Goal: Task Accomplishment & Management: Use online tool/utility

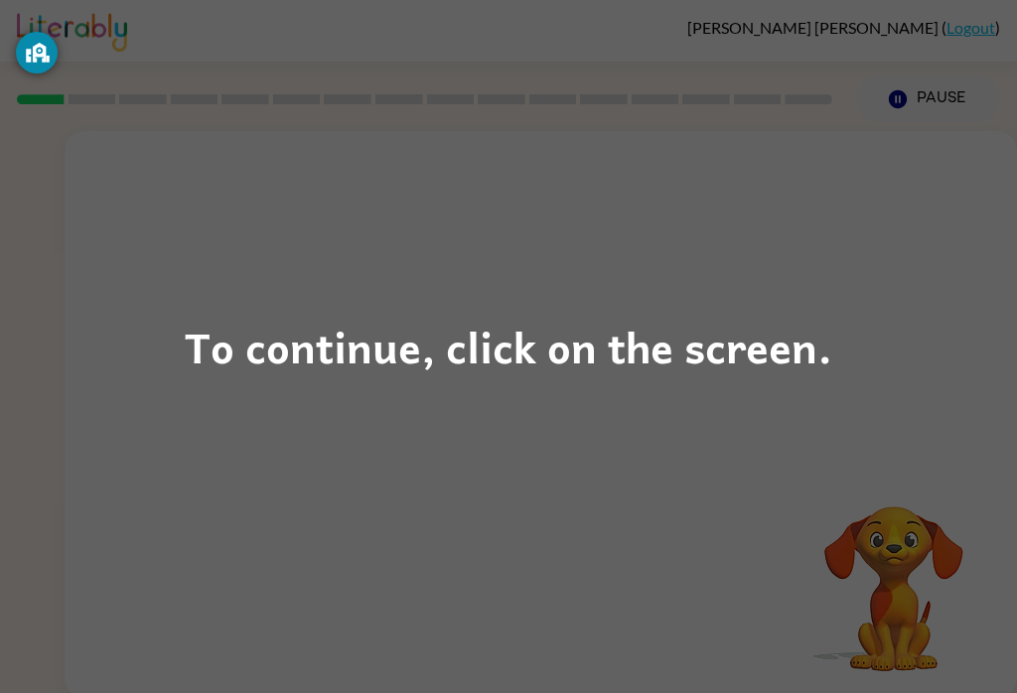
click at [702, 337] on div "To continue, click on the screen." at bounding box center [508, 347] width 647 height 68
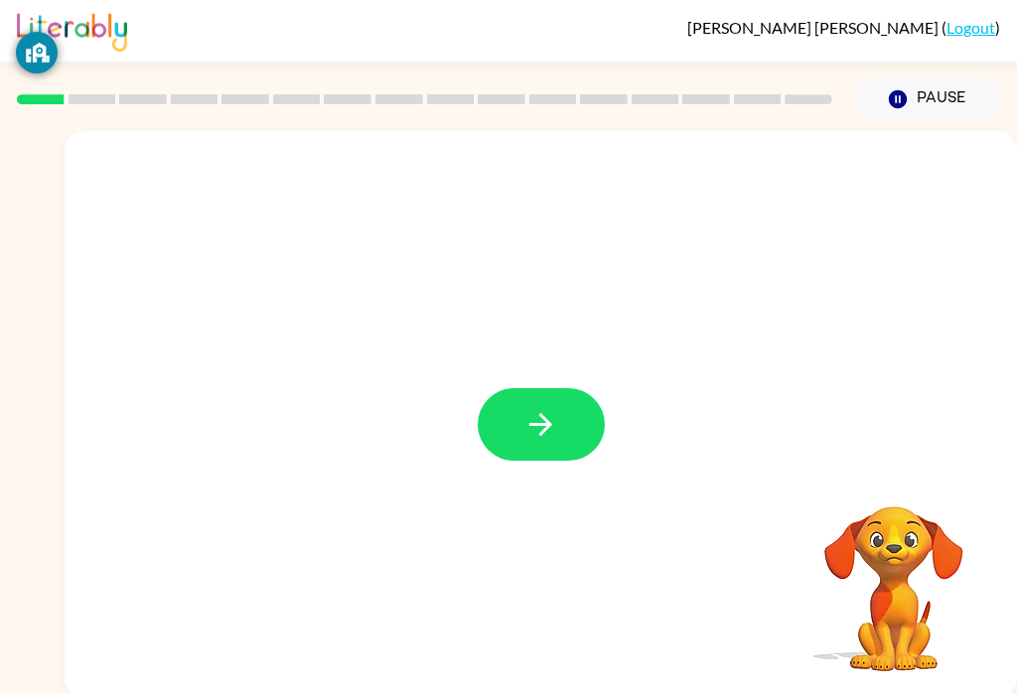
click at [562, 424] on button "button" at bounding box center [541, 424] width 127 height 72
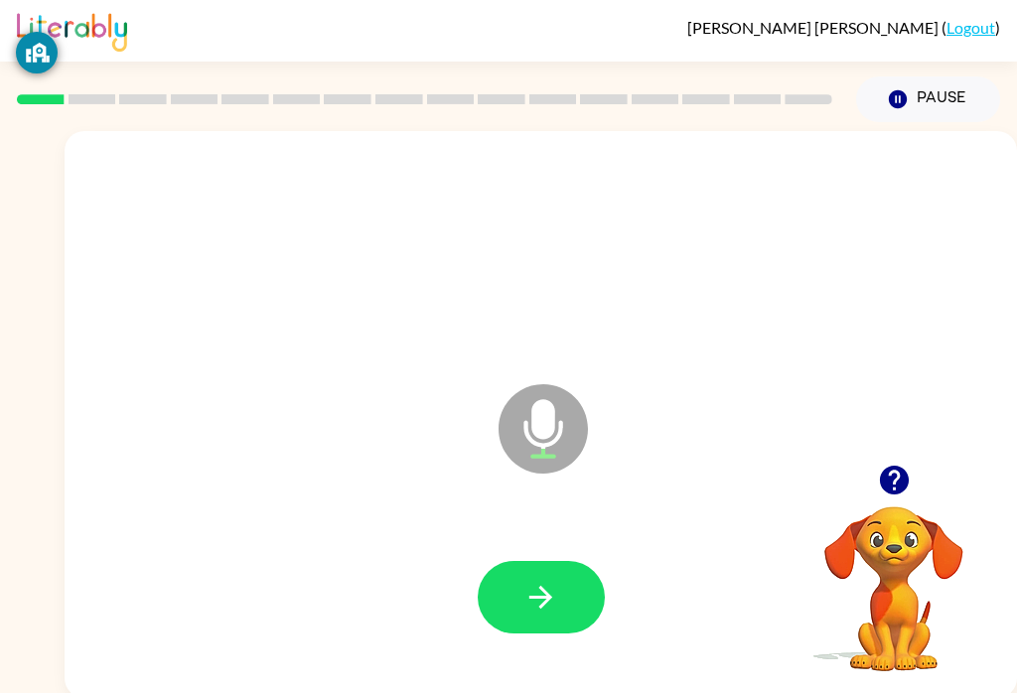
click at [511, 577] on button "button" at bounding box center [541, 597] width 127 height 72
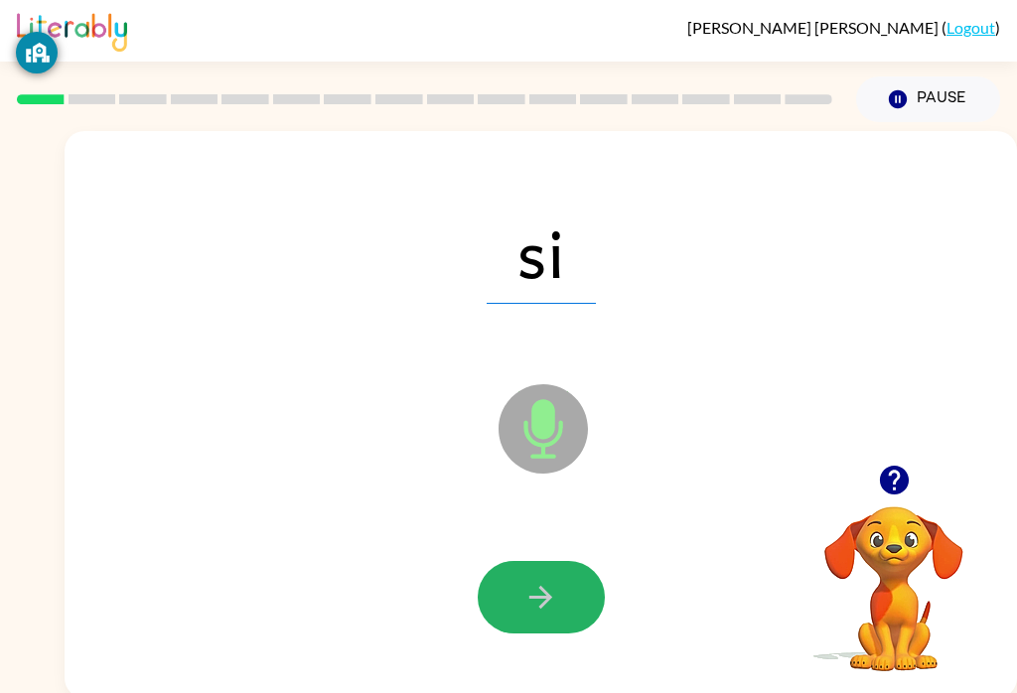
click at [522, 601] on button "button" at bounding box center [541, 597] width 127 height 72
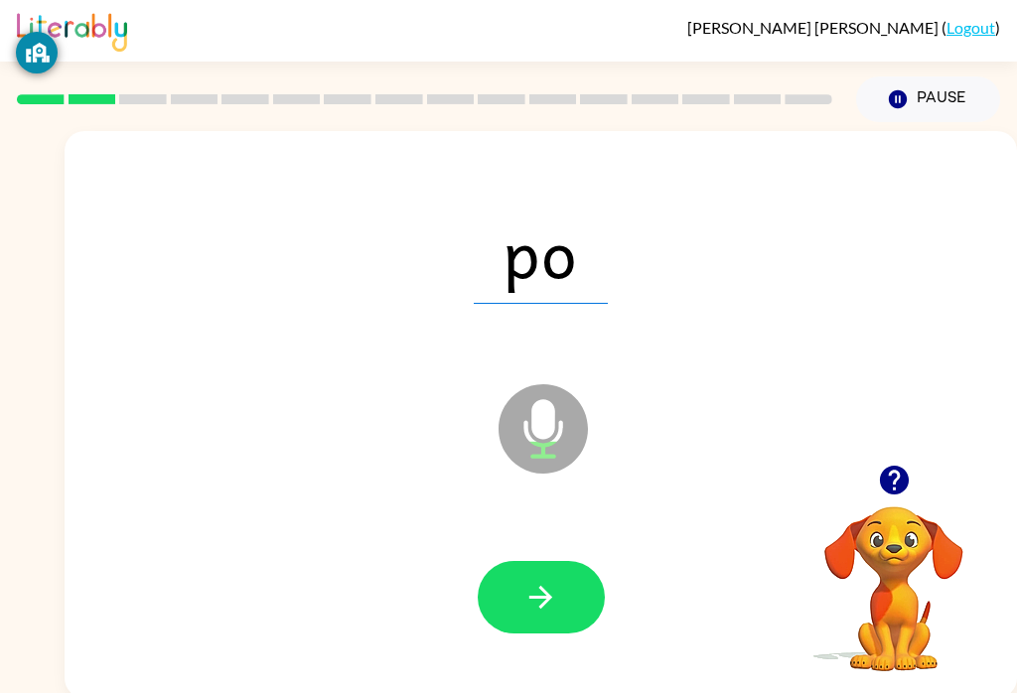
click at [514, 573] on button "button" at bounding box center [541, 597] width 127 height 72
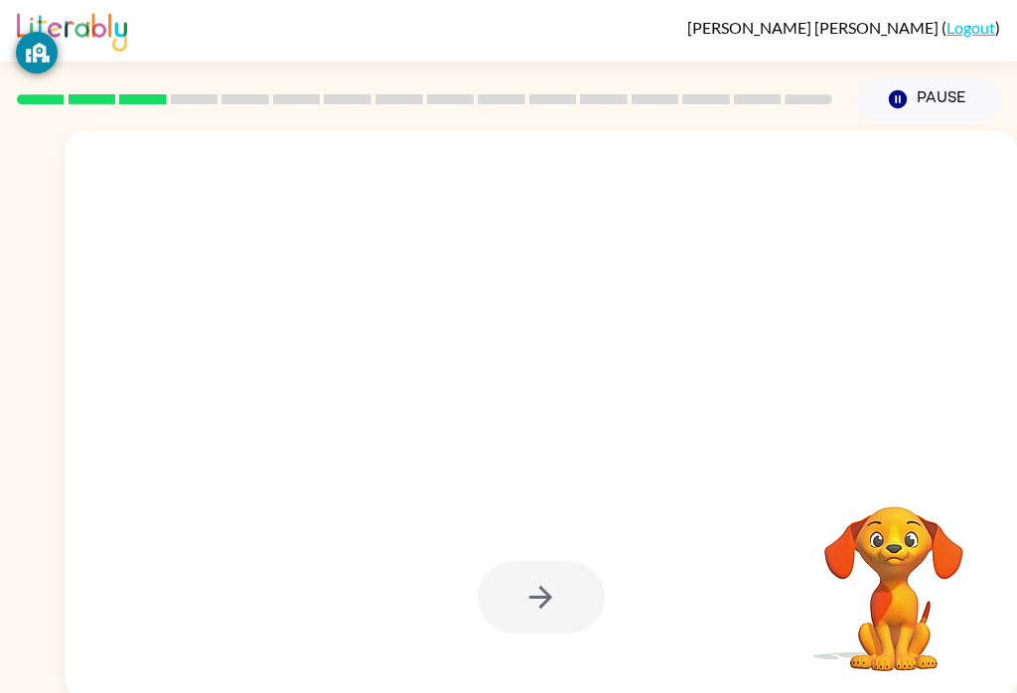
click at [841, 52] on div "[PERSON_NAME] ( Logout )" at bounding box center [508, 31] width 983 height 62
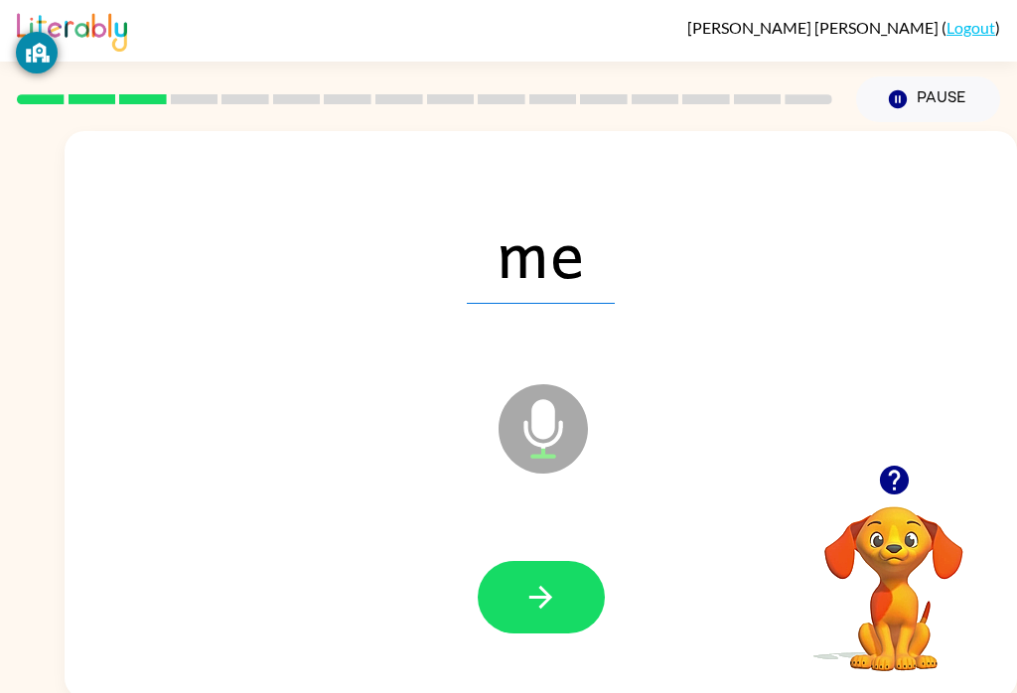
click at [511, 556] on div at bounding box center [540, 597] width 912 height 163
click at [555, 594] on icon "button" at bounding box center [540, 597] width 35 height 35
click at [528, 593] on icon "button" at bounding box center [540, 597] width 35 height 35
click at [515, 580] on button "button" at bounding box center [541, 597] width 127 height 72
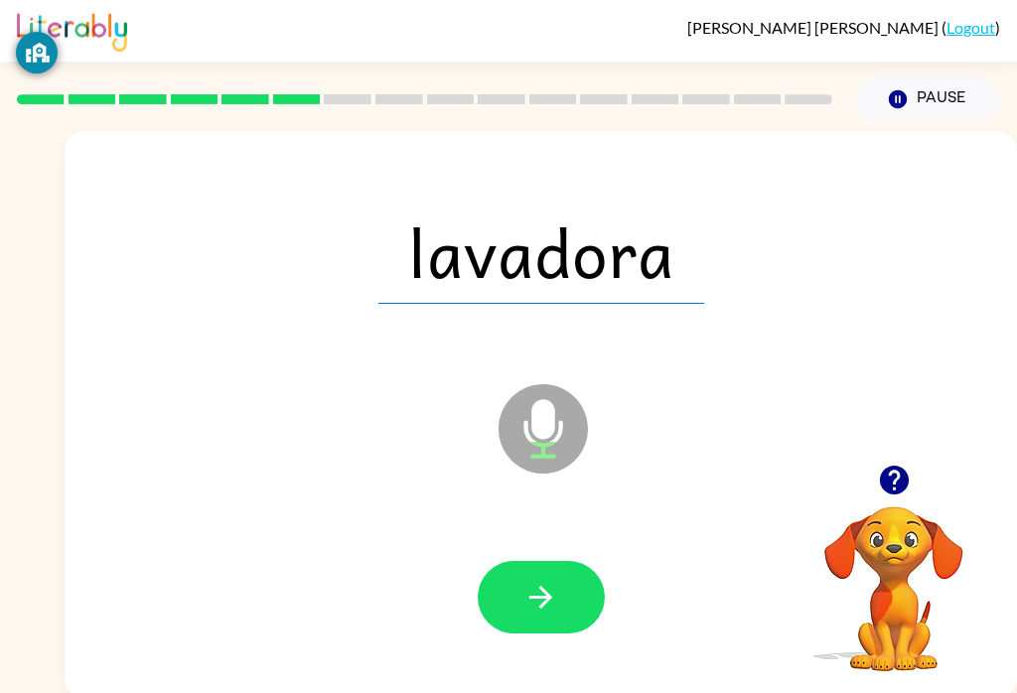
click at [524, 603] on icon "button" at bounding box center [540, 597] width 35 height 35
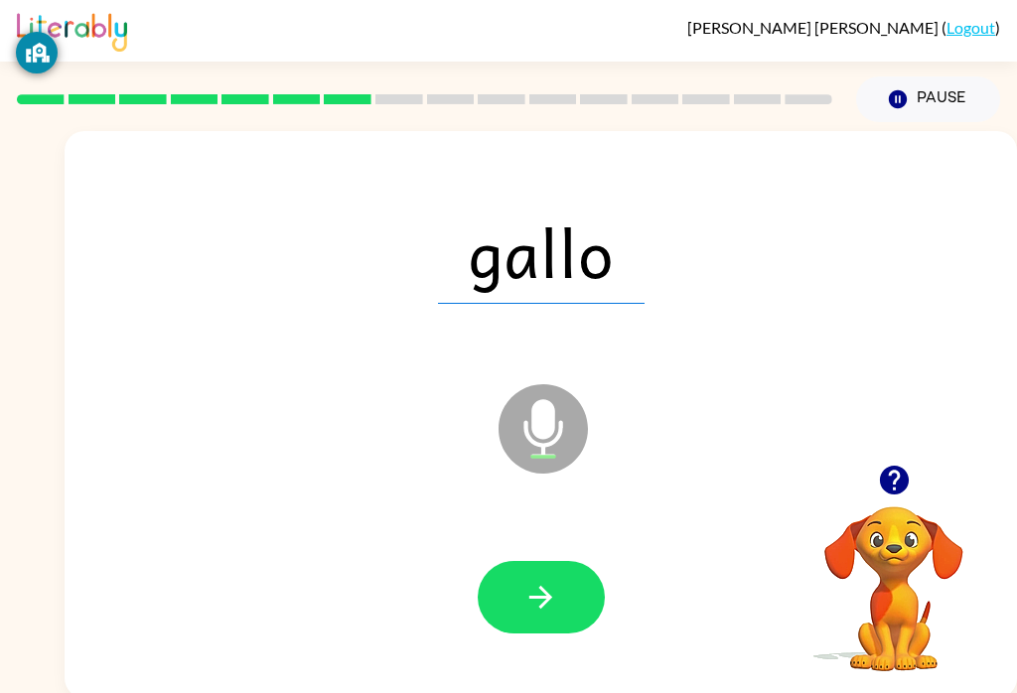
click at [505, 627] on button "button" at bounding box center [541, 597] width 127 height 72
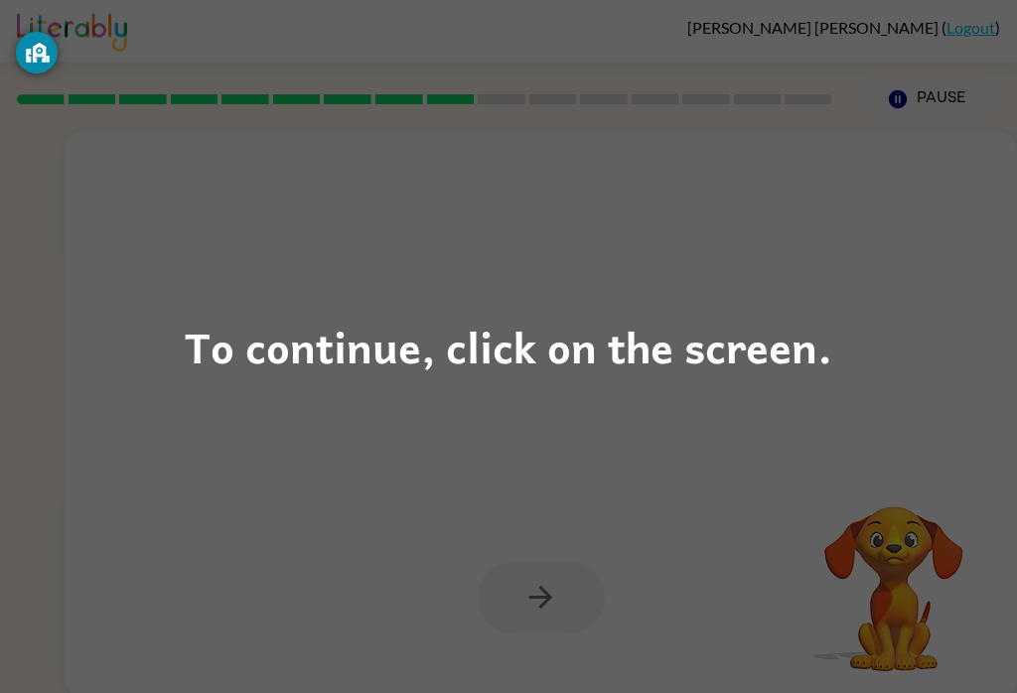
click at [513, 347] on div "To continue, click on the screen." at bounding box center [508, 347] width 647 height 68
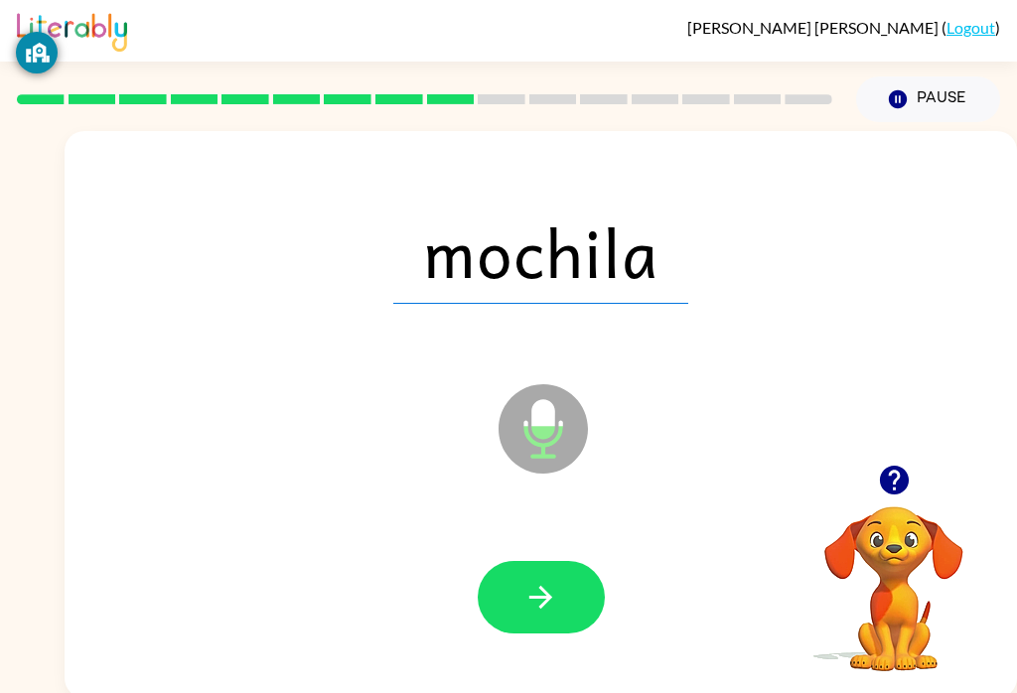
click at [531, 614] on icon "button" at bounding box center [540, 597] width 35 height 35
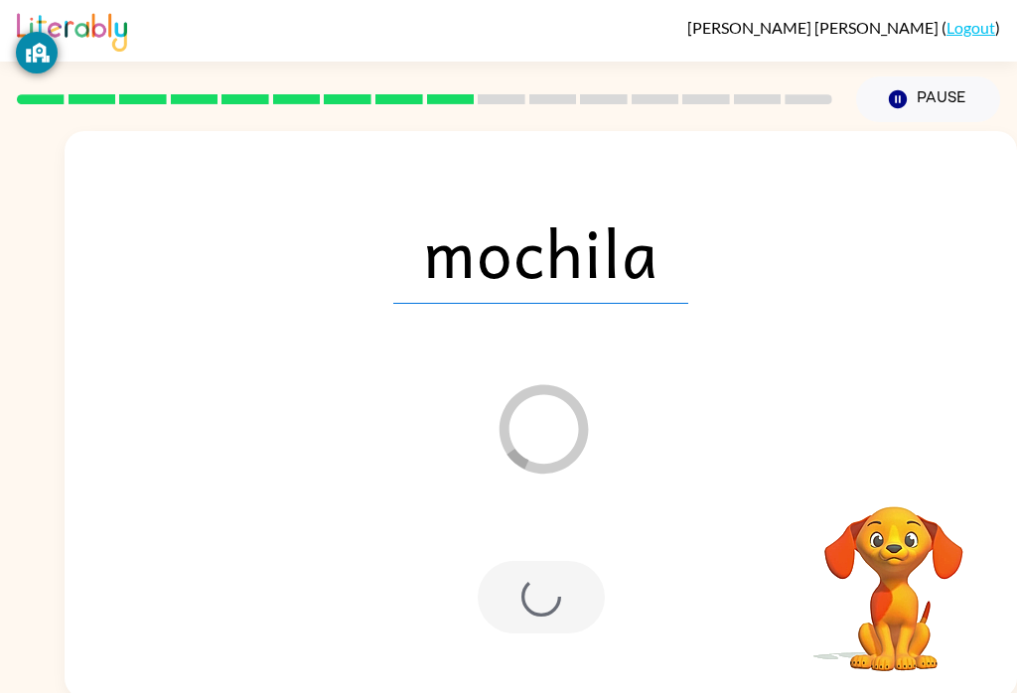
click at [530, 577] on div at bounding box center [541, 597] width 127 height 72
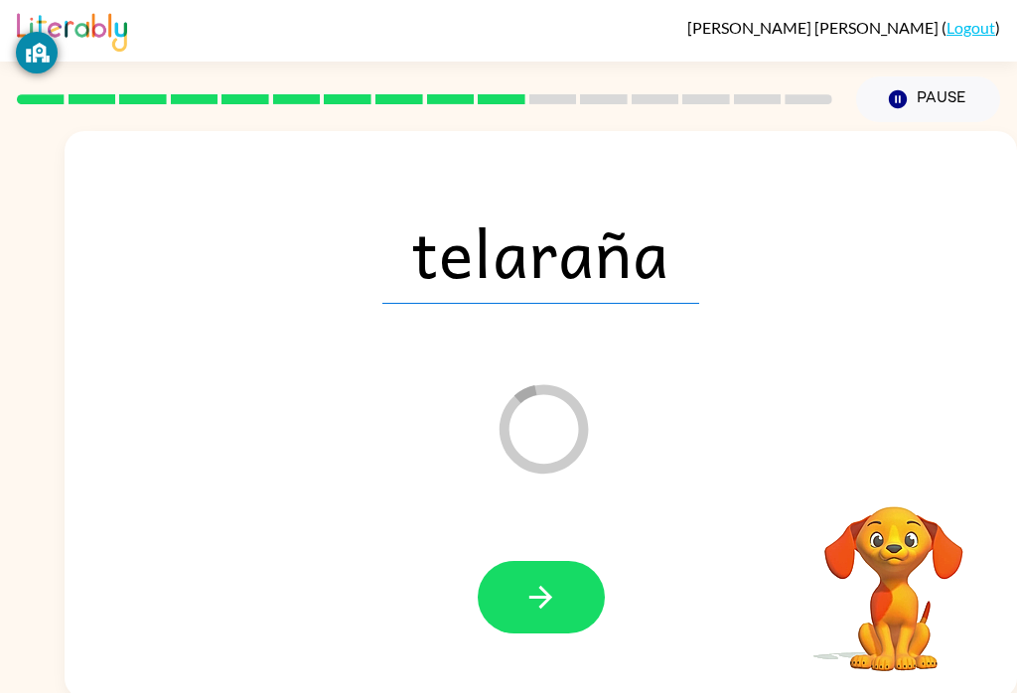
click at [541, 603] on icon "button" at bounding box center [540, 597] width 35 height 35
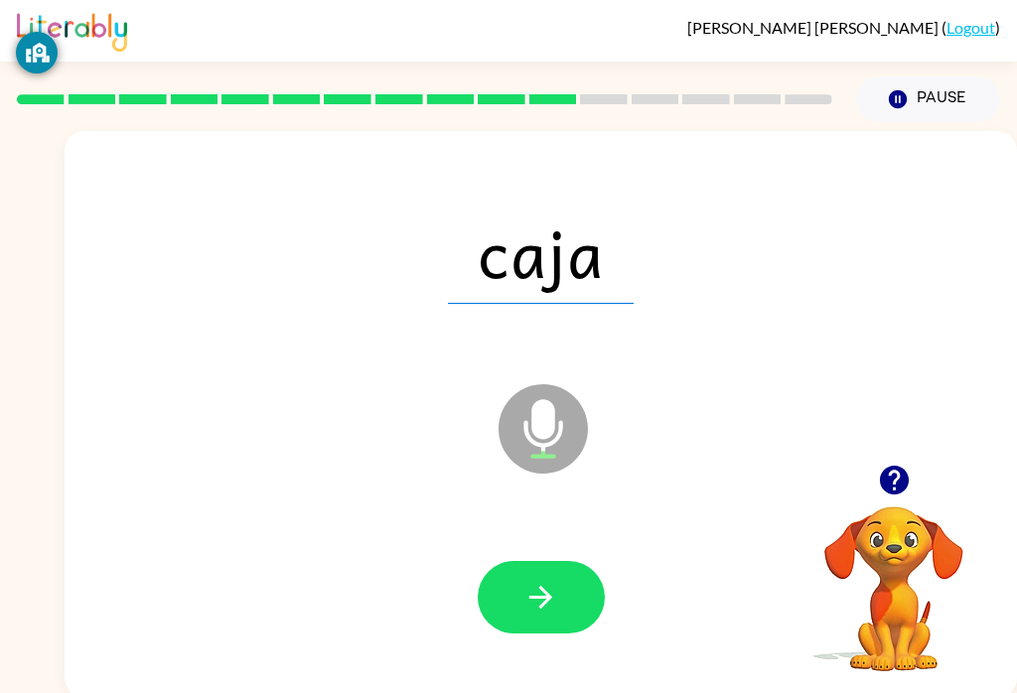
click at [530, 577] on button "button" at bounding box center [541, 597] width 127 height 72
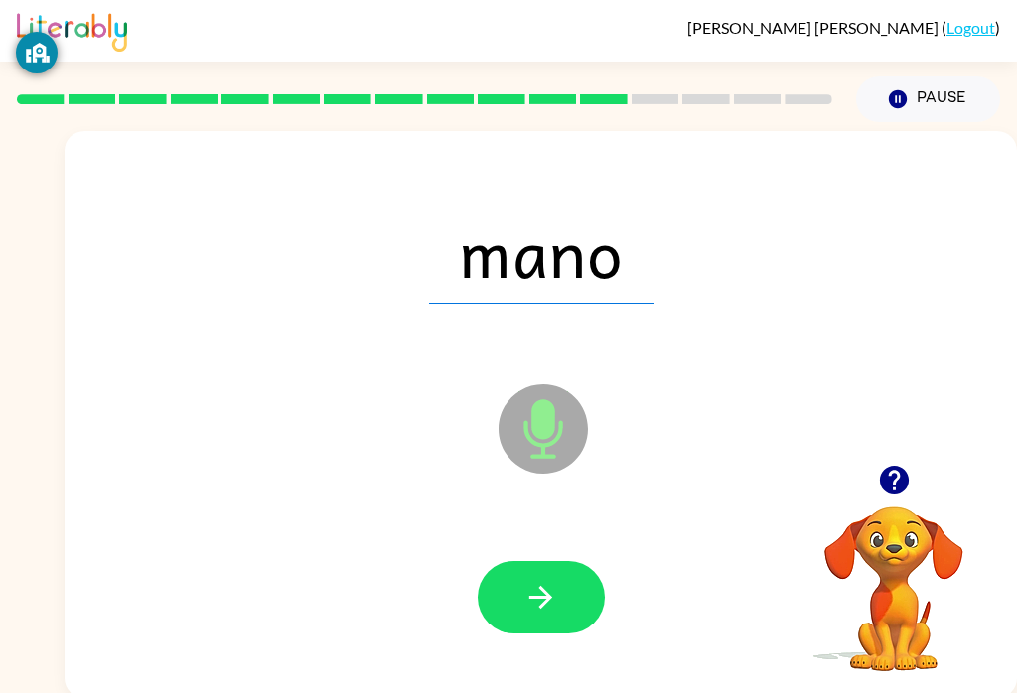
click at [515, 580] on button "button" at bounding box center [541, 597] width 127 height 72
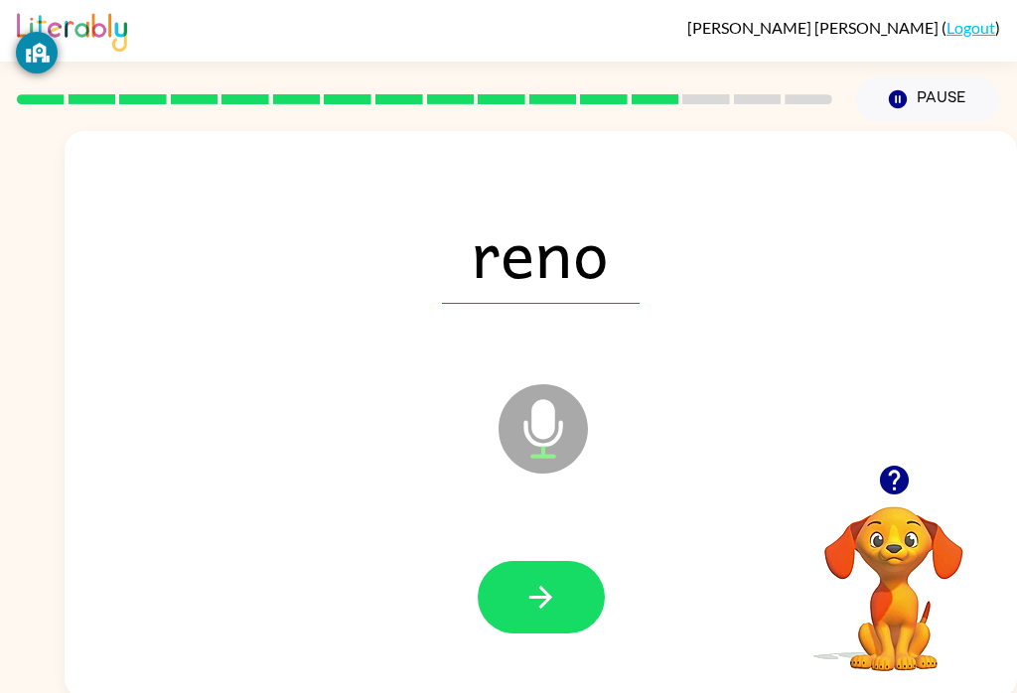
click at [508, 548] on div at bounding box center [540, 597] width 912 height 163
click at [533, 599] on icon "button" at bounding box center [540, 597] width 23 height 23
click at [529, 581] on icon "button" at bounding box center [540, 597] width 35 height 35
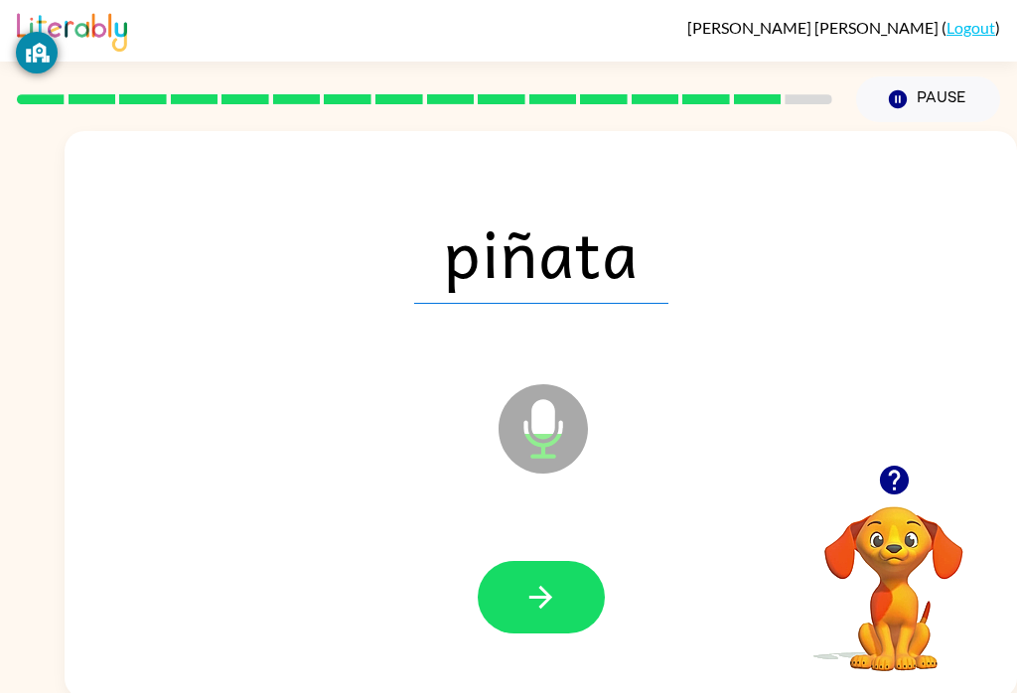
click at [535, 592] on icon "button" at bounding box center [540, 597] width 35 height 35
